Goal: Book appointment/travel/reservation

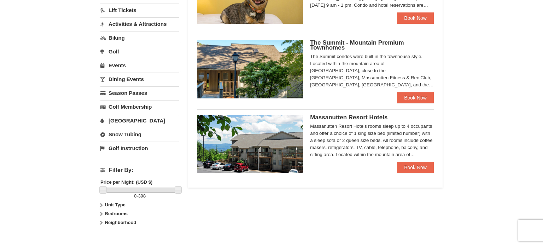
scroll to position [110, 0]
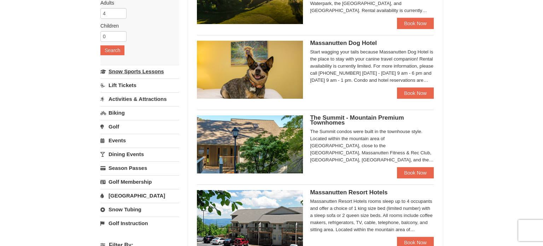
click at [153, 71] on link "Snow Sports Lessons" at bounding box center [139, 71] width 79 height 13
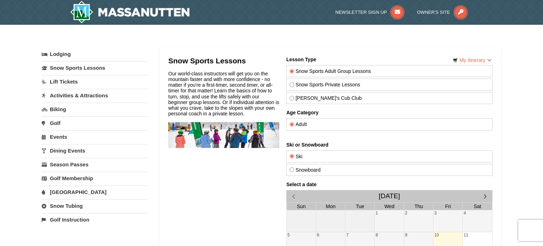
click at [313, 171] on div "Snowboard" at bounding box center [389, 170] width 206 height 12
click at [307, 167] on label "Snowboard" at bounding box center [389, 170] width 200 height 6
click at [294, 167] on input "Snowboard" at bounding box center [291, 169] width 5 height 5
radio input "true"
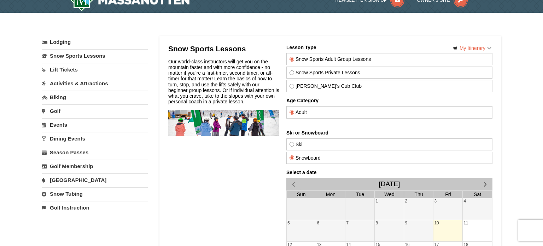
scroll to position [63, 0]
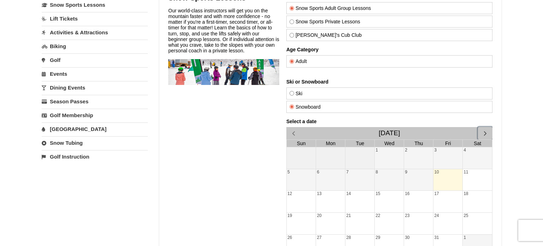
click at [485, 131] on span "button" at bounding box center [484, 132] width 7 height 7
click at [485, 131] on div "Select a date [DATE] Sun Mon Tue Wed Thu Fri Sat 1 2 3 4 5 6 7 8 9 10 11 12 13 …" at bounding box center [389, 197] width 206 height 158
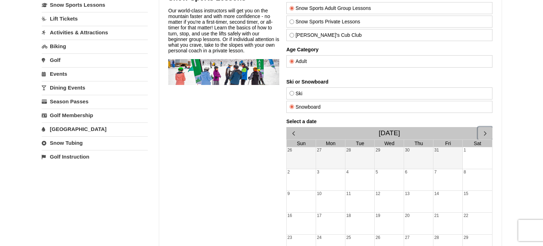
click at [485, 131] on span "button" at bounding box center [484, 132] width 7 height 7
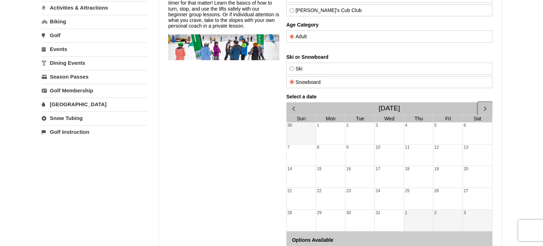
scroll to position [90, 0]
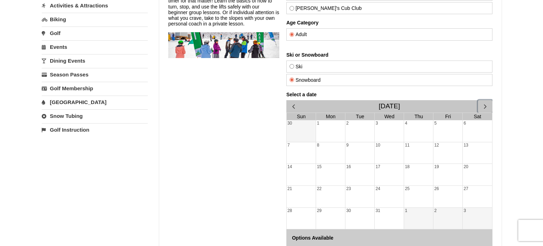
click at [380, 194] on div "24" at bounding box center [389, 197] width 29 height 22
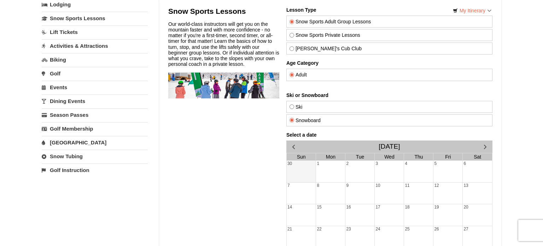
scroll to position [43, 0]
